Goal: Information Seeking & Learning: Learn about a topic

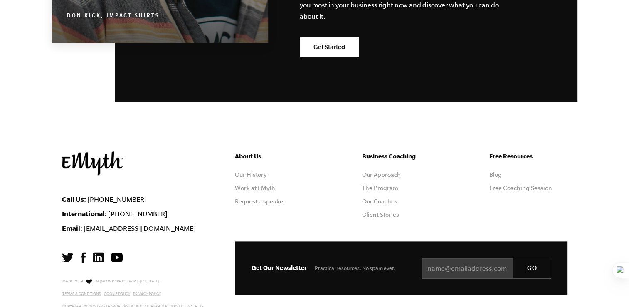
scroll to position [4176, 0]
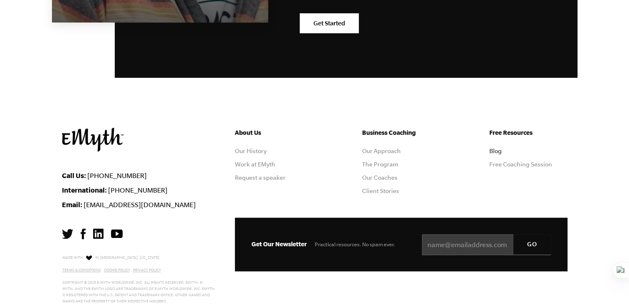
click at [497, 148] on link "Blog" at bounding box center [496, 151] width 12 height 7
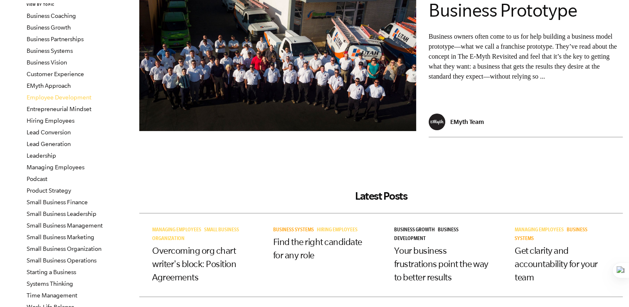
scroll to position [125, 0]
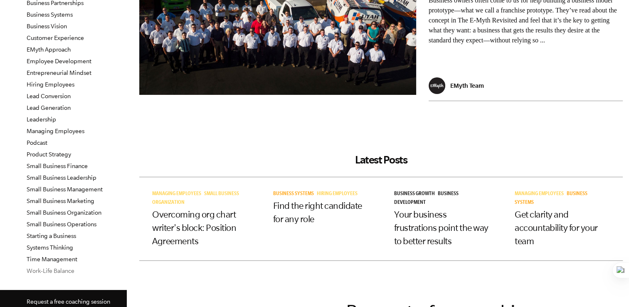
click at [69, 271] on link "Work-Life Balance" at bounding box center [51, 270] width 48 height 7
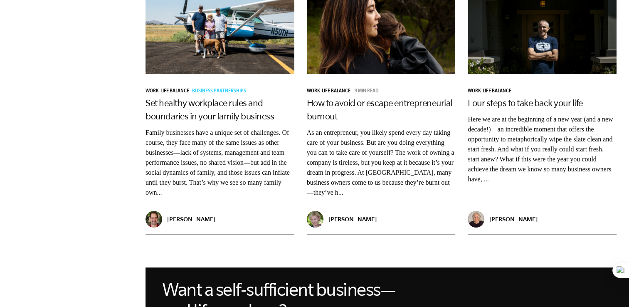
scroll to position [707, 0]
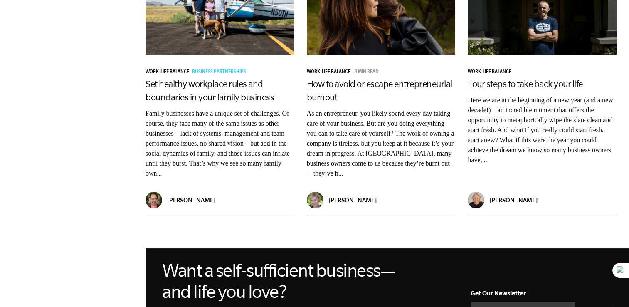
click at [230, 130] on p "Family businesses have a unique set of challenges. Of course, they face many of…" at bounding box center [220, 144] width 149 height 70
click at [240, 92] on div "Work-Life Balance Business Partnerships Set healthy workplace rules and boundar…" at bounding box center [220, 77] width 149 height 230
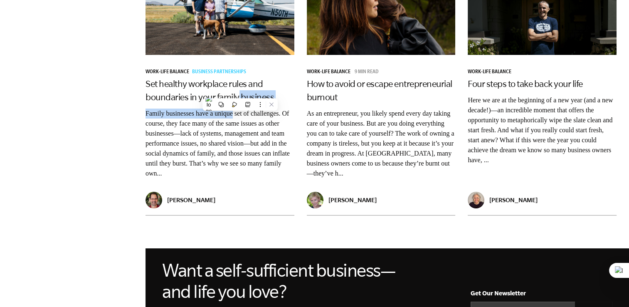
drag, startPoint x: 240, startPoint y: 92, endPoint x: 239, endPoint y: 111, distance: 19.1
click at [246, 126] on p "Family businesses have a unique set of challenges. Of course, they face many of…" at bounding box center [220, 144] width 149 height 70
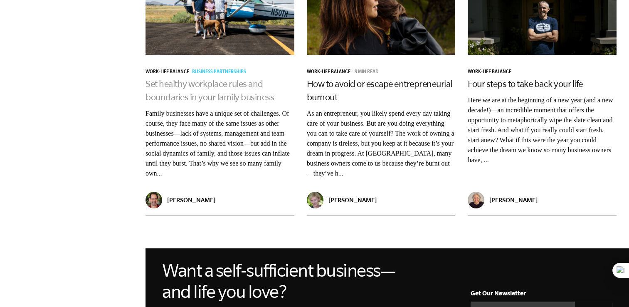
click at [184, 79] on link "Set healthy workplace rules and boundaries in your family business" at bounding box center [210, 90] width 129 height 23
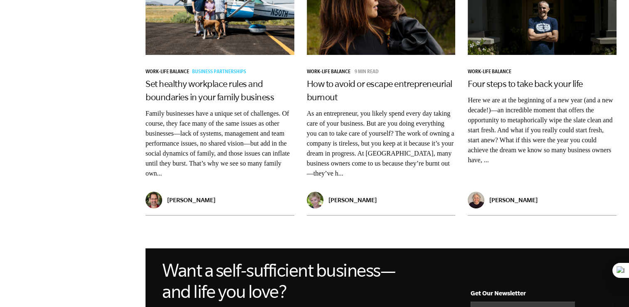
scroll to position [832, 0]
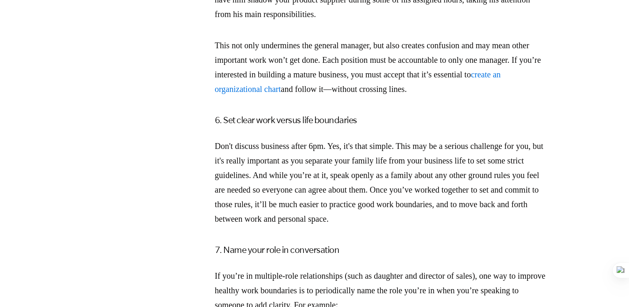
scroll to position [1872, 0]
